Goal: Contribute content

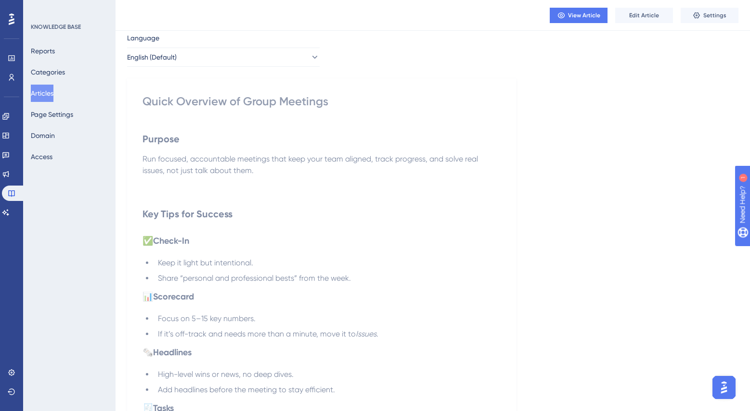
scroll to position [30, 0]
click at [650, 18] on span "Edit Article" at bounding box center [644, 16] width 30 height 8
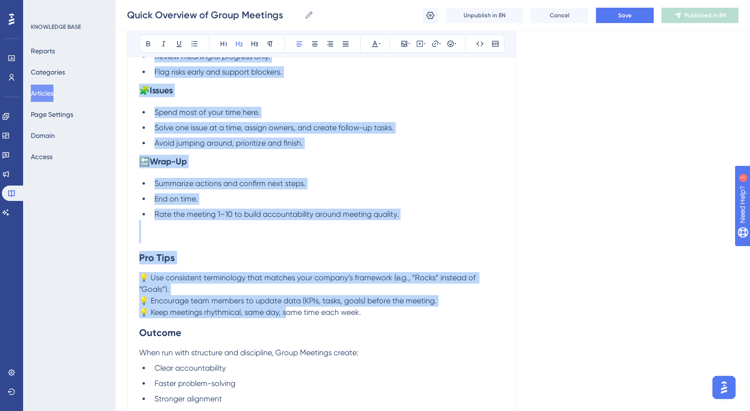
scroll to position [512, 0]
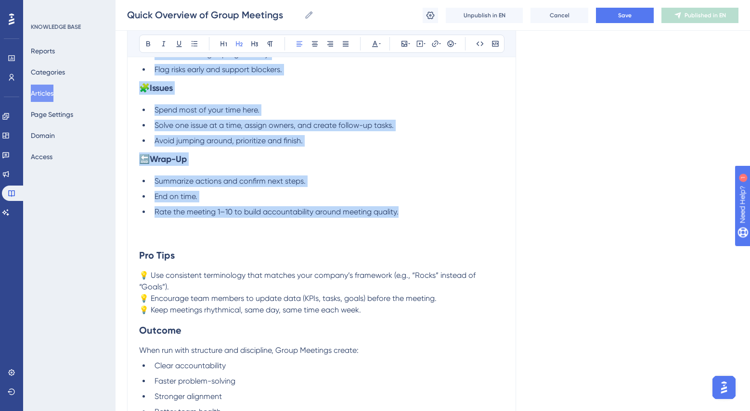
drag, startPoint x: 140, startPoint y: 112, endPoint x: 425, endPoint y: 215, distance: 303.5
click at [425, 215] on div "Purpose Run focused, accountable meetings that keep your team aligned, track pr…" at bounding box center [321, 56] width 365 height 726
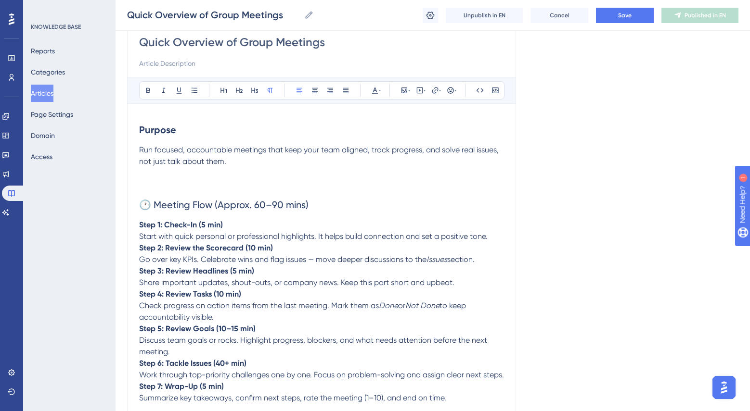
scroll to position [74, 0]
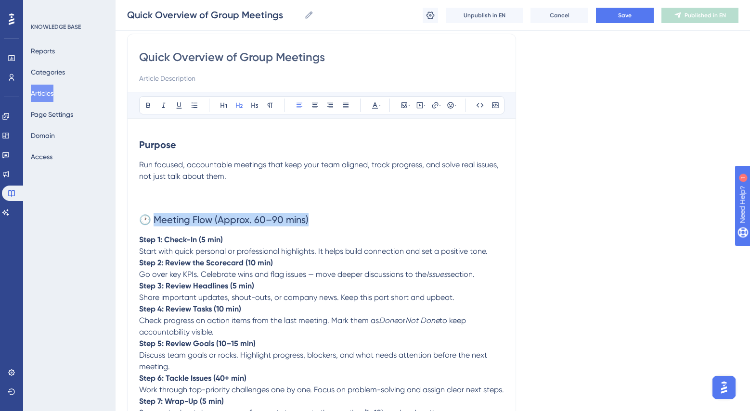
drag, startPoint x: 327, startPoint y: 219, endPoint x: 152, endPoint y: 221, distance: 175.2
click at [152, 221] on h2 "🕐 Meeting Flow (Approx. 60–90 mins)" at bounding box center [321, 219] width 365 height 29
click at [144, 106] on button at bounding box center [147, 105] width 13 height 13
click at [164, 147] on strong "Purpose" at bounding box center [157, 145] width 37 height 12
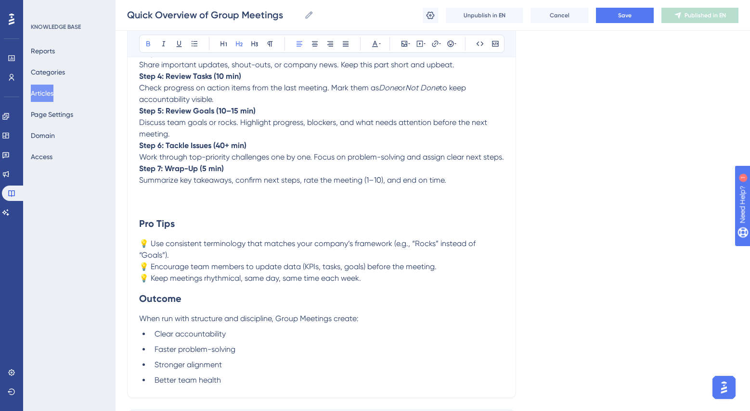
scroll to position [310, 0]
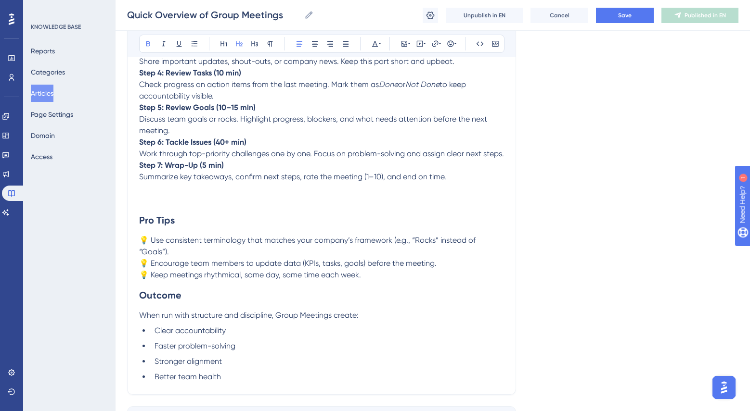
click at [169, 226] on strong "Pro Tips" at bounding box center [157, 221] width 36 height 12
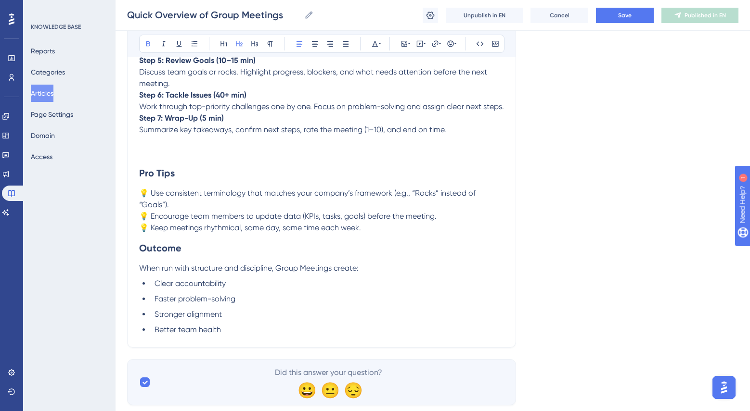
scroll to position [359, 0]
click at [166, 246] on strong "Outcome" at bounding box center [160, 247] width 42 height 12
click at [619, 12] on span "Save" at bounding box center [624, 16] width 13 height 8
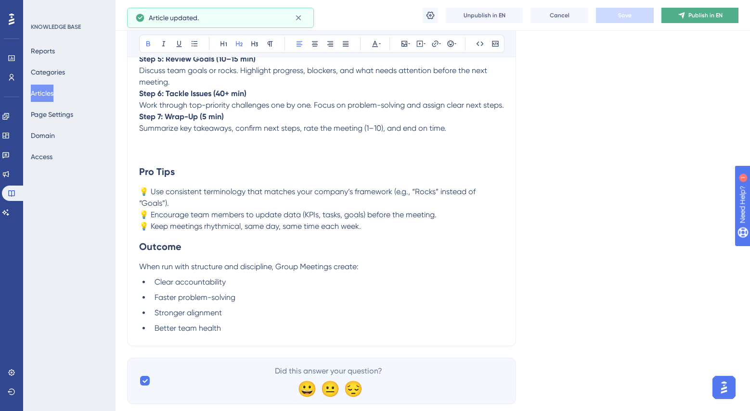
click at [686, 13] on button "Publish in EN" at bounding box center [699, 15] width 77 height 15
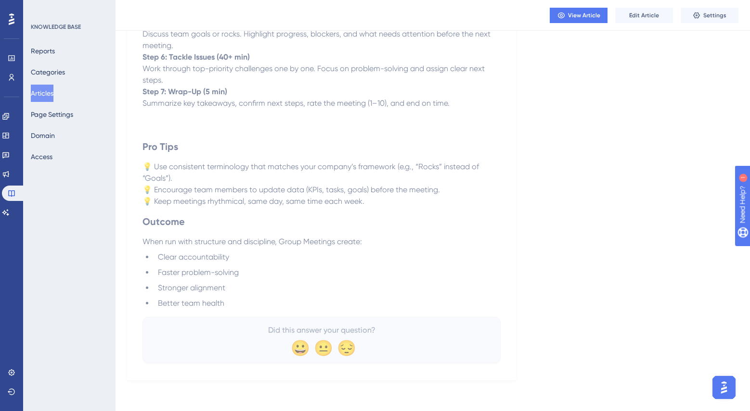
click at [53, 90] on button "Articles" at bounding box center [42, 93] width 23 height 17
